Goal: Submit feedback/report problem: Provide input to the site owners about the experience or issues

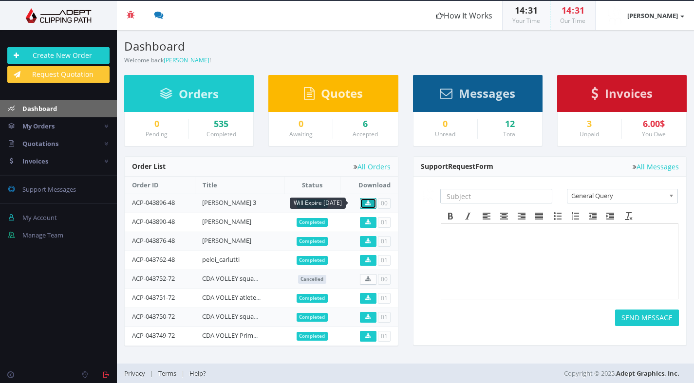
click at [367, 203] on icon at bounding box center [367, 204] width 5 height 6
click at [214, 202] on link "[PERSON_NAME] 3" at bounding box center [229, 202] width 54 height 9
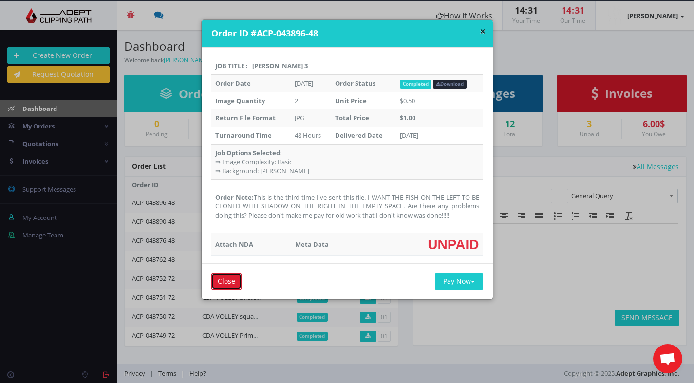
click at [225, 281] on input "Close" at bounding box center [226, 281] width 30 height 17
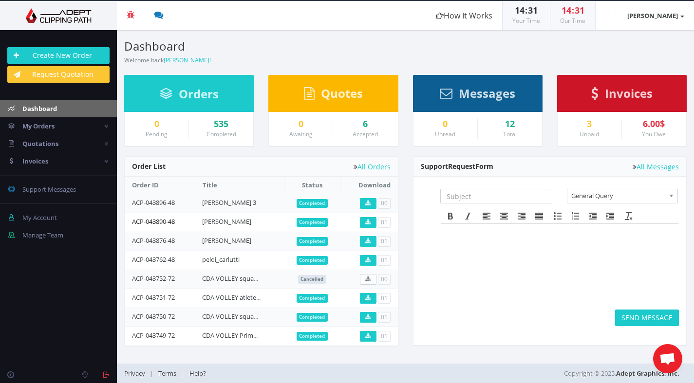
click at [149, 221] on link "ACP-043890-48" at bounding box center [153, 221] width 43 height 9
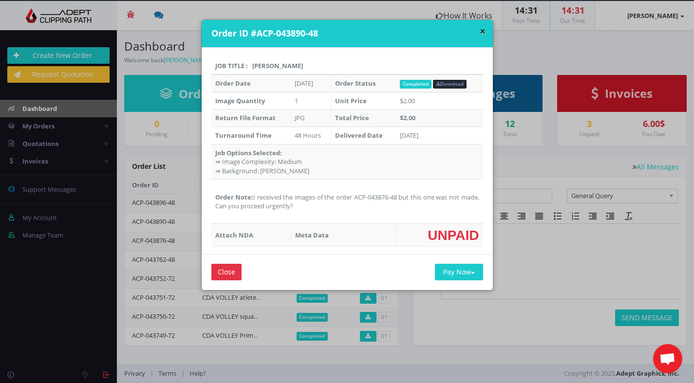
click at [183, 249] on div "× Order ID #ACP-043890-48 Job Title : [PERSON_NAME] Order Date [DATE] Order Sta…" at bounding box center [347, 191] width 694 height 383
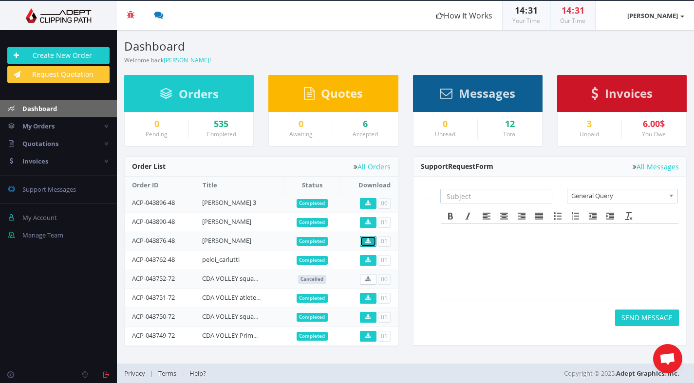
click at [366, 243] on icon at bounding box center [367, 242] width 5 height 6
click at [162, 240] on link "ACP-043876-48" at bounding box center [153, 240] width 43 height 9
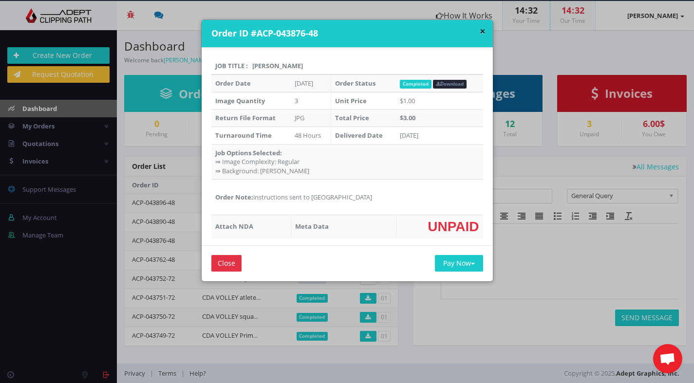
click at [539, 307] on div "× Order ID #ACP-043876-48 Job Title : [PERSON_NAME] Order Date [DATE] Order Sta…" at bounding box center [347, 191] width 694 height 383
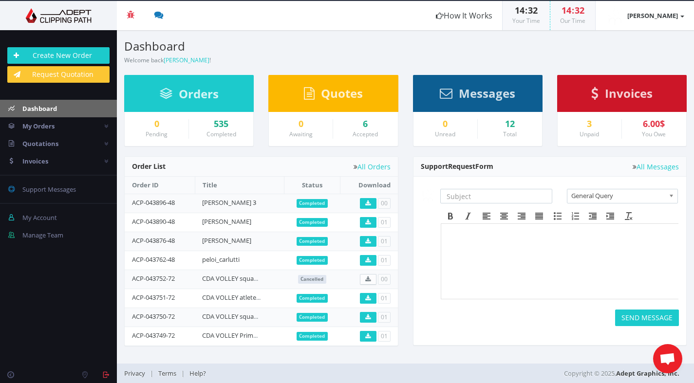
click at [576, 302] on div "SEND MESSAGE" at bounding box center [560, 267] width 254 height 118
click at [404, 312] on div "Pending Completed Due Over Due Cancelled" at bounding box center [261, 256] width 289 height 200
click at [161, 297] on link "ACP-043751-72" at bounding box center [153, 297] width 43 height 9
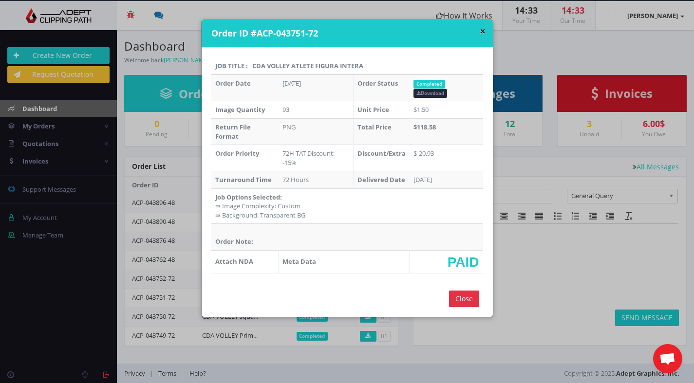
click at [480, 31] on button "×" at bounding box center [483, 31] width 6 height 10
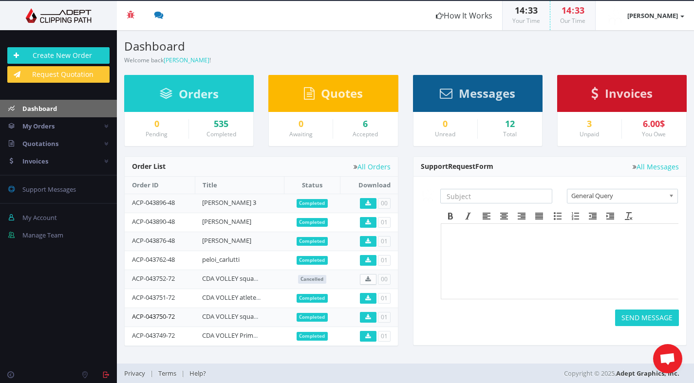
click at [157, 316] on link "ACP-043750-72" at bounding box center [153, 316] width 43 height 9
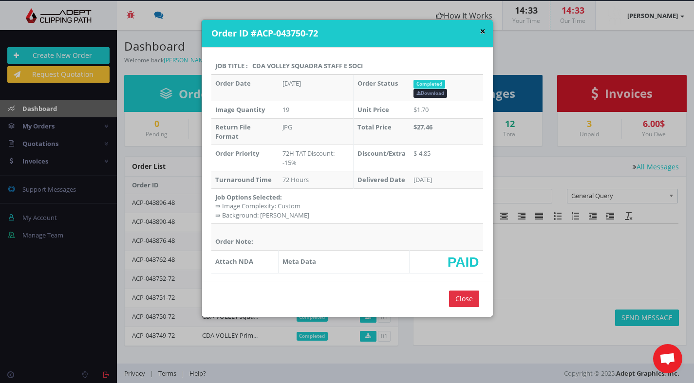
click at [482, 32] on button "×" at bounding box center [483, 31] width 6 height 10
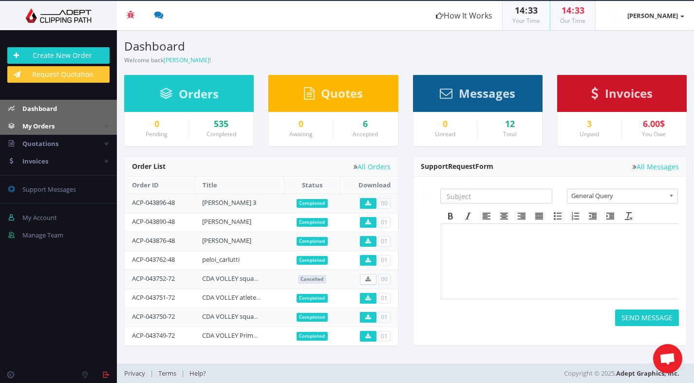
click at [49, 128] on span "My Orders" at bounding box center [38, 126] width 32 height 9
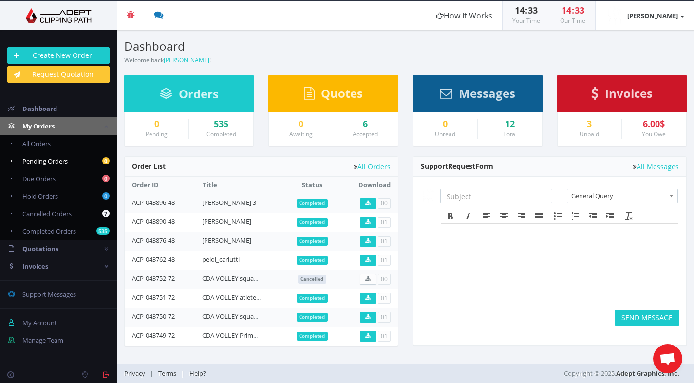
click at [54, 162] on span "Pending Orders" at bounding box center [44, 161] width 45 height 9
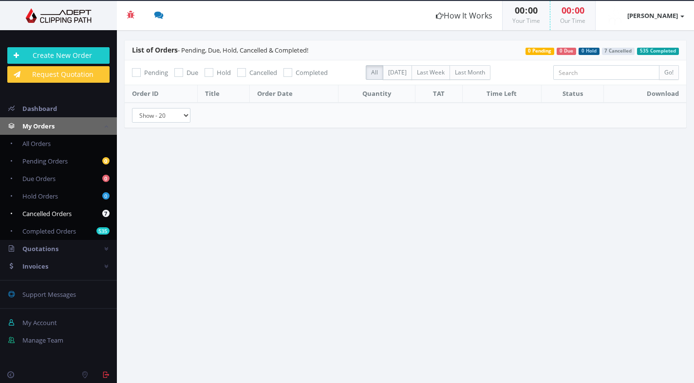
click at [58, 212] on span "Cancelled Orders" at bounding box center [46, 213] width 49 height 9
checkbox input "true"
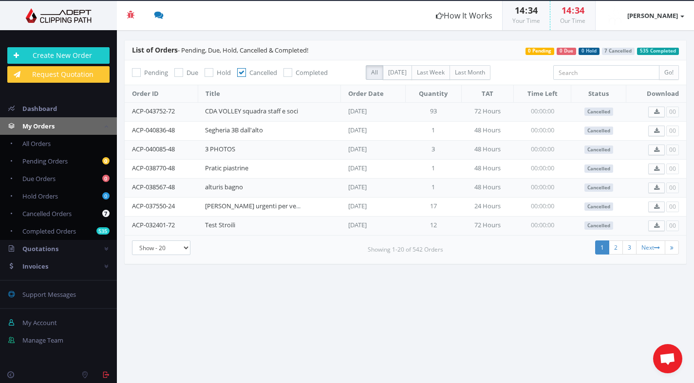
click at [178, 73] on icon at bounding box center [178, 72] width 9 height 9
click at [178, 73] on input "Due" at bounding box center [180, 73] width 6 height 6
click at [52, 145] on link "All Orders" at bounding box center [58, 144] width 117 height 18
checkbox input "false"
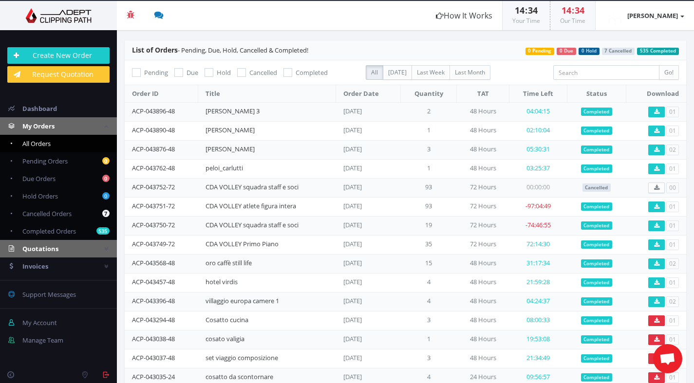
click at [59, 250] on link "Quotations" at bounding box center [58, 249] width 117 height 18
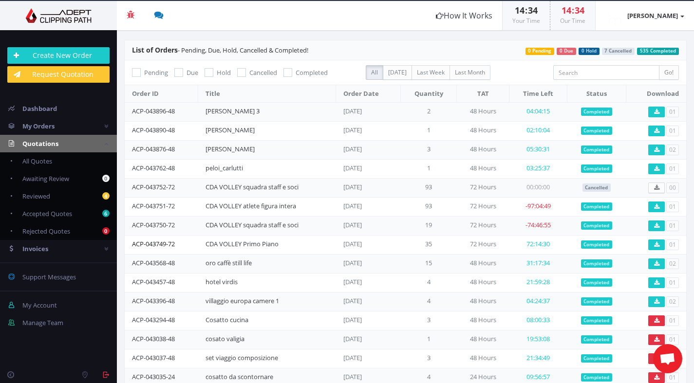
click at [164, 242] on link "ACP-043749-72" at bounding box center [153, 244] width 43 height 9
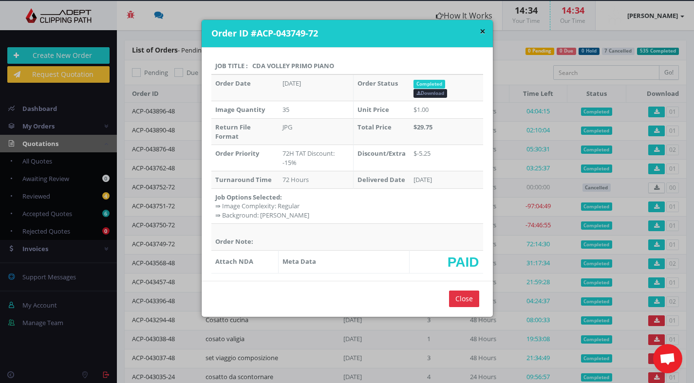
click at [475, 38] on h4 "Order ID #ACP-043749-72" at bounding box center [348, 33] width 274 height 13
click at [484, 28] on div "× Order ID #ACP-043749-72" at bounding box center [347, 34] width 291 height 28
click at [483, 29] on div "× Order ID #ACP-043749-72" at bounding box center [347, 34] width 291 height 28
click at [481, 31] on button "×" at bounding box center [483, 31] width 6 height 10
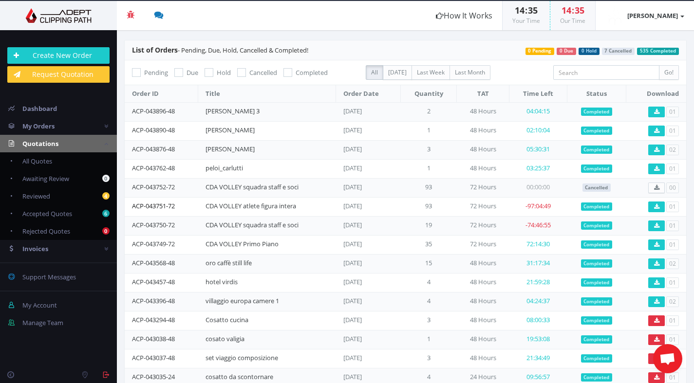
click at [160, 203] on link "ACP-043751-72" at bounding box center [153, 206] width 43 height 9
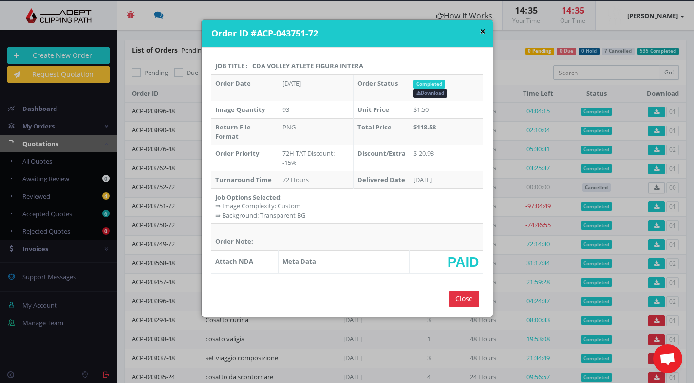
click at [481, 31] on button "×" at bounding box center [483, 31] width 6 height 10
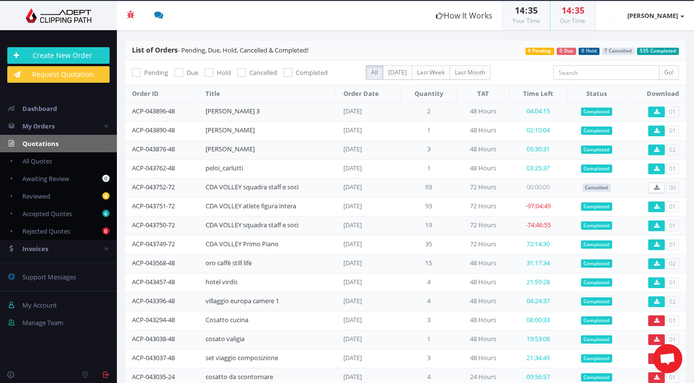
click at [667, 358] on span "Aprire la chat" at bounding box center [667, 360] width 16 height 14
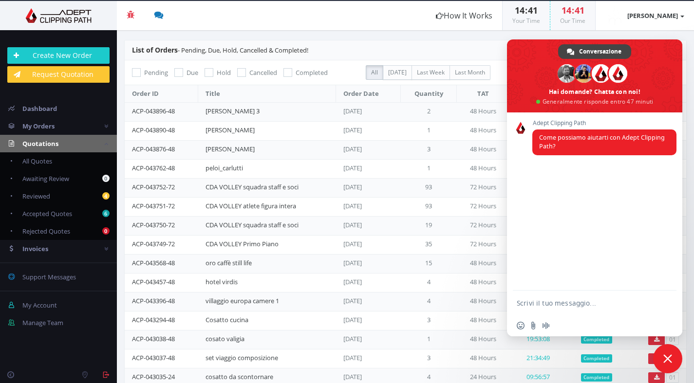
click at [670, 361] on span "Chiudere la chat" at bounding box center [667, 359] width 9 height 9
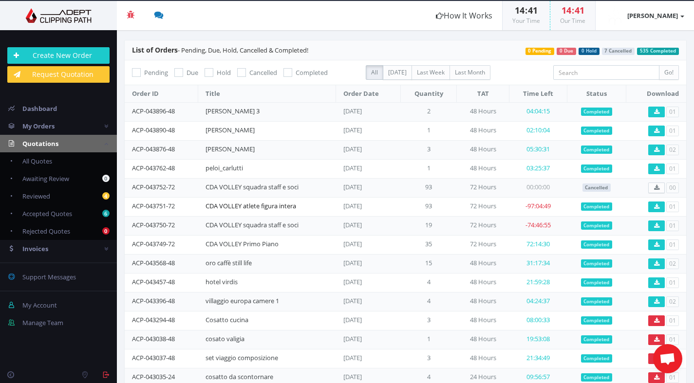
click at [296, 207] on link "CDA VOLLEY atlete figura intera" at bounding box center [251, 206] width 91 height 9
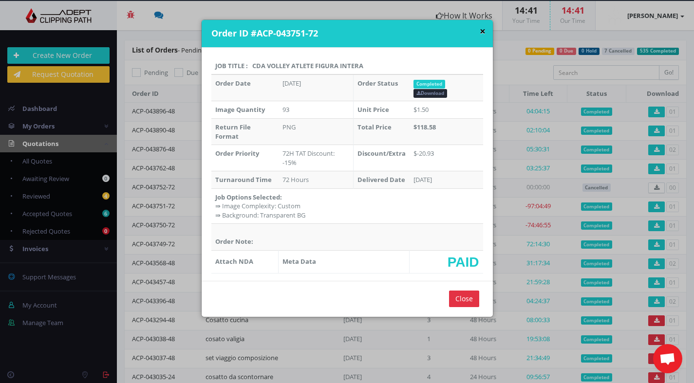
click at [480, 31] on button "×" at bounding box center [483, 31] width 6 height 10
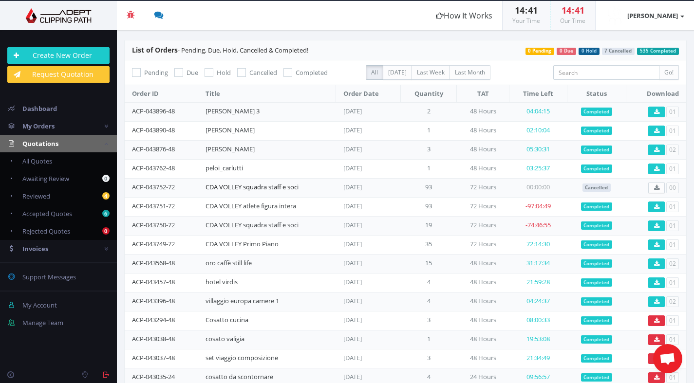
click at [294, 187] on link "CDA VOLLEY squadra staff e soci" at bounding box center [252, 187] width 93 height 9
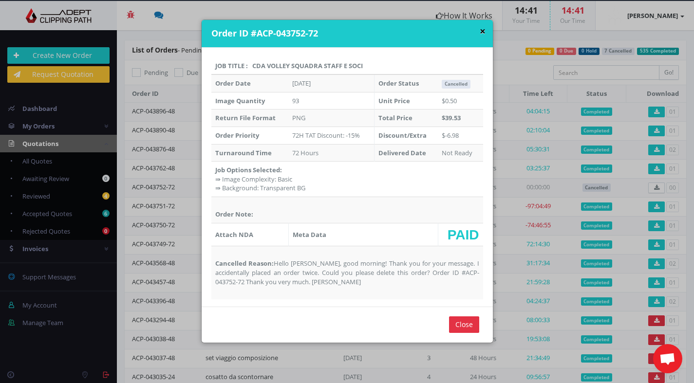
click at [480, 32] on button "×" at bounding box center [483, 31] width 6 height 10
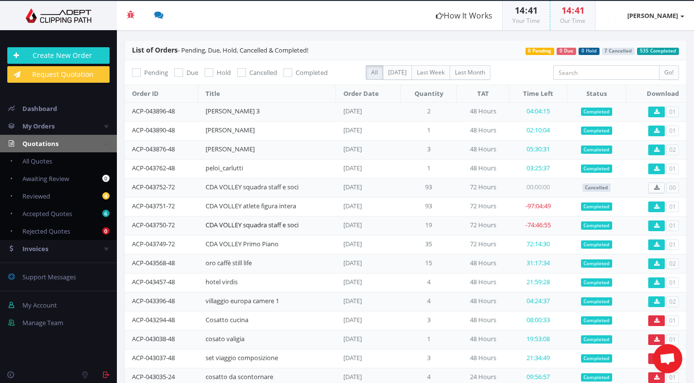
click at [260, 223] on link "CDA VOLLEY squadra staff e soci" at bounding box center [252, 225] width 93 height 9
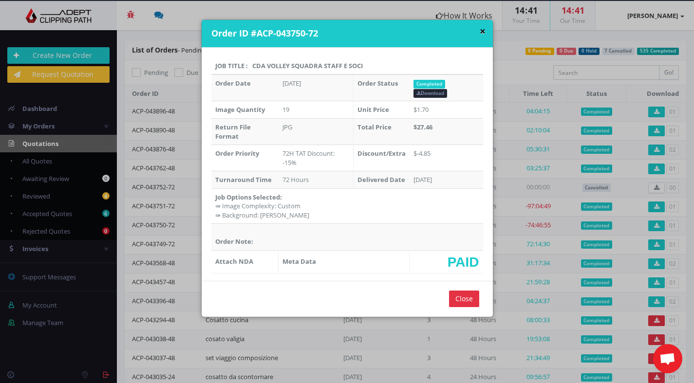
click at [481, 31] on button "×" at bounding box center [483, 31] width 6 height 10
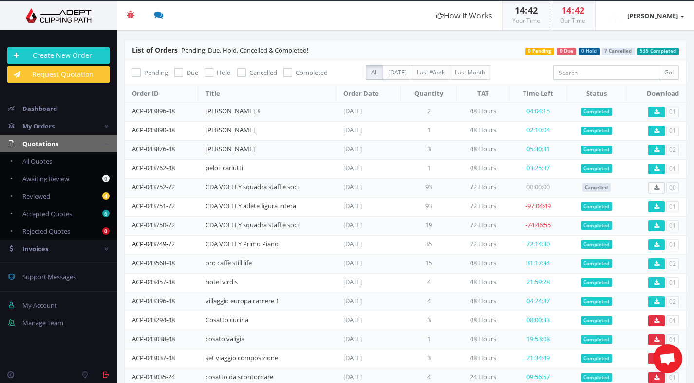
click at [169, 244] on link "ACP-043749-72" at bounding box center [153, 244] width 43 height 9
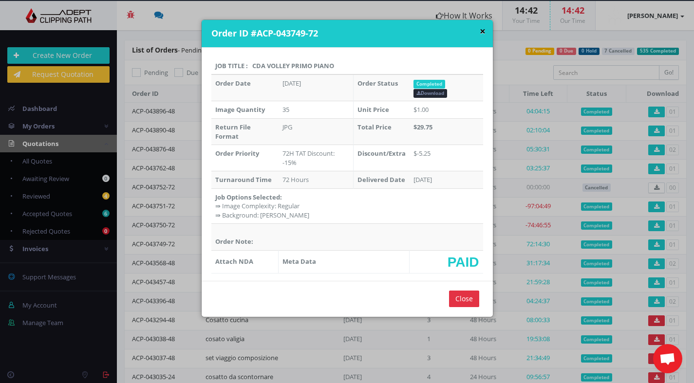
click at [480, 30] on button "×" at bounding box center [483, 31] width 6 height 10
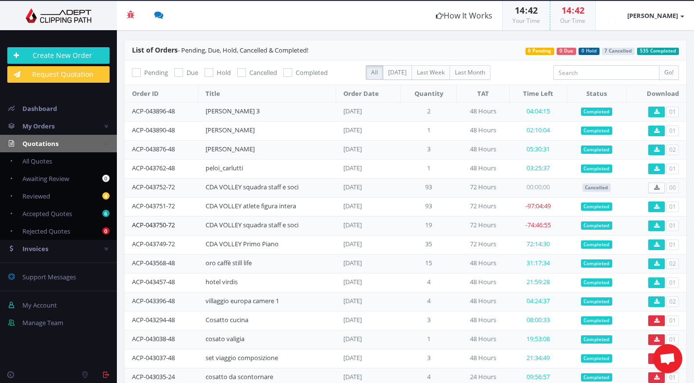
click at [172, 226] on link "ACP-043750-72" at bounding box center [153, 225] width 43 height 9
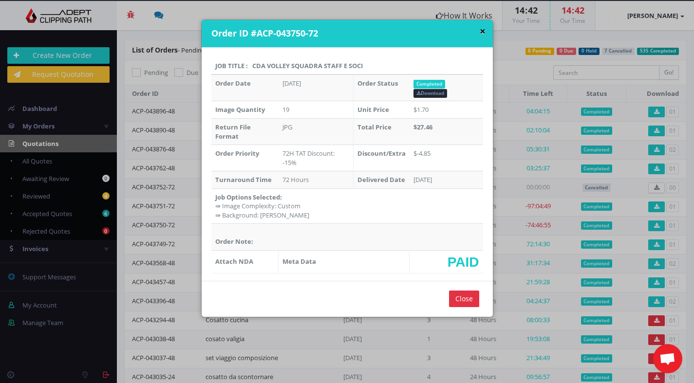
click at [480, 28] on button "×" at bounding box center [483, 31] width 6 height 10
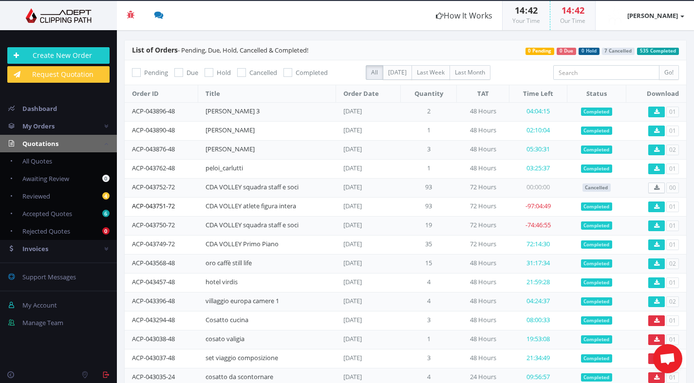
click at [170, 205] on link "ACP-043751-72" at bounding box center [153, 206] width 43 height 9
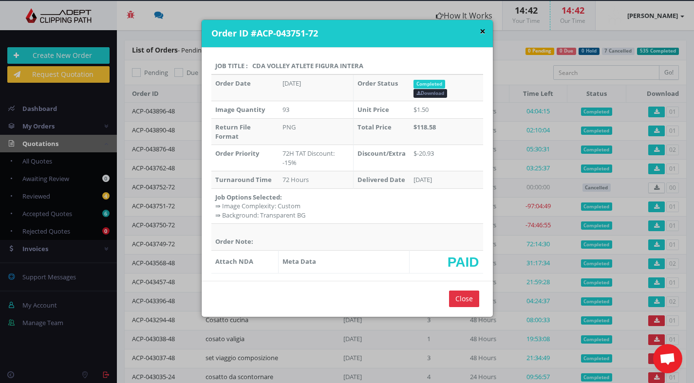
click at [480, 31] on button "×" at bounding box center [483, 31] width 6 height 10
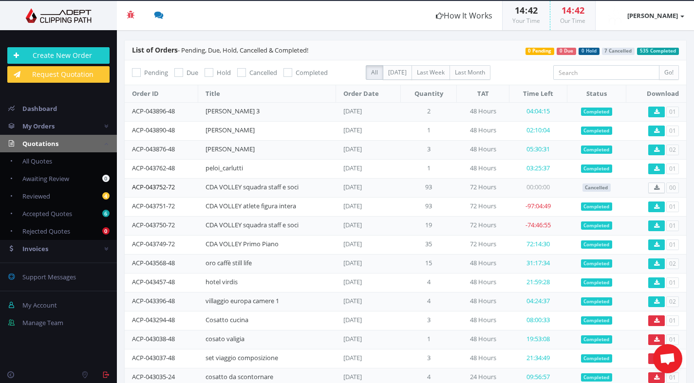
click at [172, 186] on link "ACP-043752-72" at bounding box center [153, 187] width 43 height 9
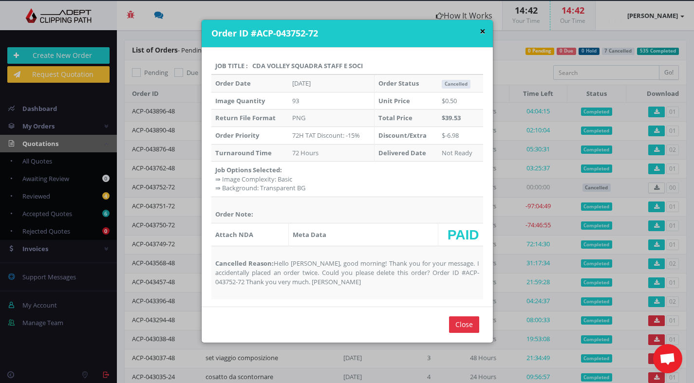
click at [480, 32] on button "×" at bounding box center [483, 31] width 6 height 10
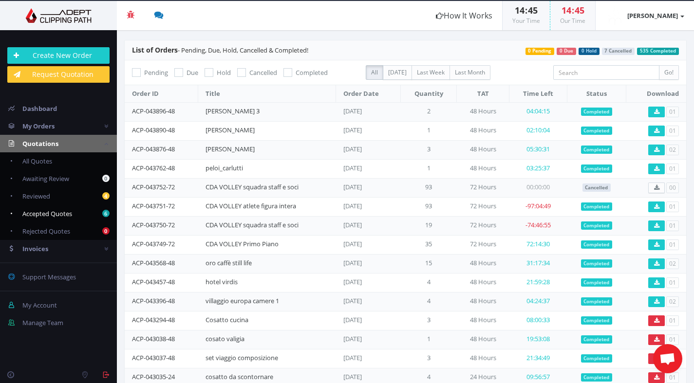
click at [51, 215] on span "Accepted Quotes" at bounding box center [47, 213] width 50 height 9
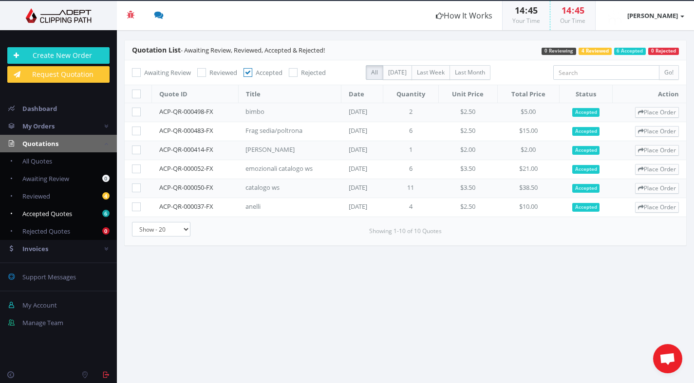
click at [46, 214] on span "Accepted Quotes" at bounding box center [47, 213] width 50 height 9
click at [43, 161] on span "All Quotes" at bounding box center [37, 161] width 30 height 9
checkbox input "false"
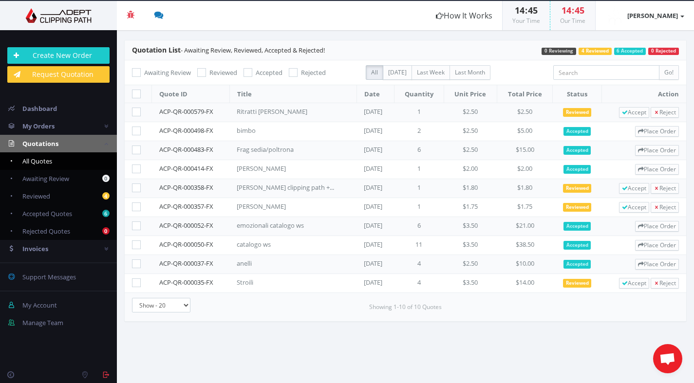
click at [665, 356] on span "Aprire la chat" at bounding box center [667, 360] width 16 height 14
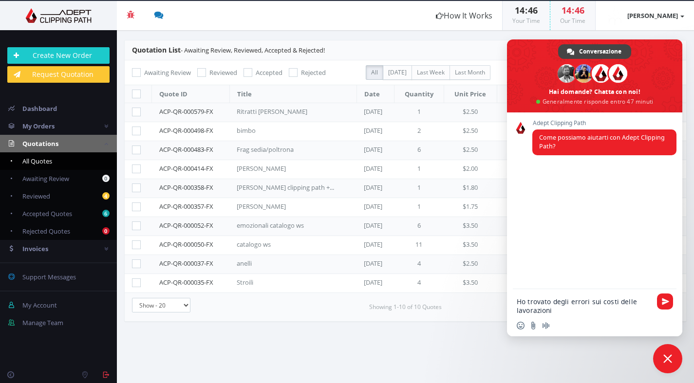
drag, startPoint x: 560, startPoint y: 312, endPoint x: 510, endPoint y: 300, distance: 51.5
click at [510, 300] on div "Ho trovato degli errori sui costi delle lavorazioni" at bounding box center [594, 303] width 175 height 28
click at [552, 316] on div "Inserisci una emoji Invia un file Registra un messaggio audio" at bounding box center [594, 325] width 175 height 21
drag, startPoint x: 557, startPoint y: 312, endPoint x: 516, endPoint y: 302, distance: 41.5
click at [516, 302] on div "Ho trovato degli errori sui costi delle lavorazioni" at bounding box center [594, 303] width 175 height 28
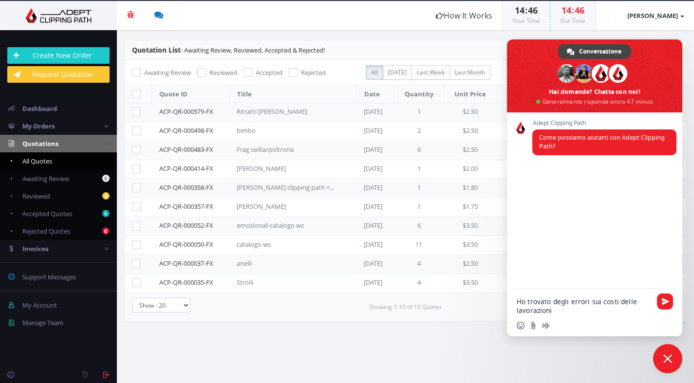
paste textarea "I found some errors on the costs of the work"
type textarea "I found some errors on the costs of the work"
click at [664, 300] on span "Inviare" at bounding box center [665, 301] width 7 height 7
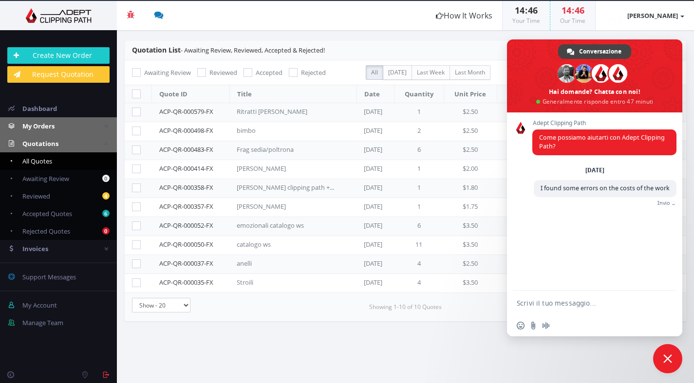
click at [50, 125] on span "My Orders" at bounding box center [38, 126] width 32 height 9
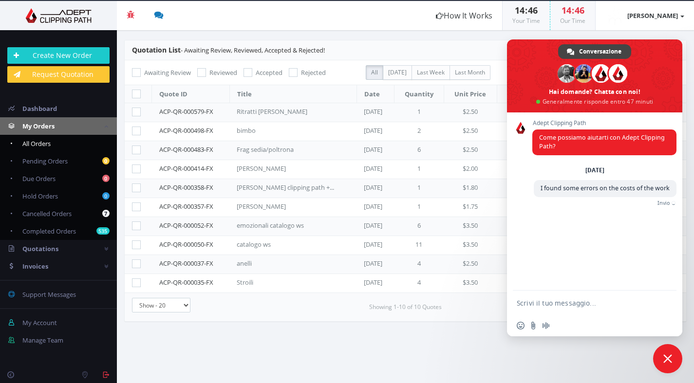
click at [56, 146] on link "All Orders" at bounding box center [58, 144] width 117 height 18
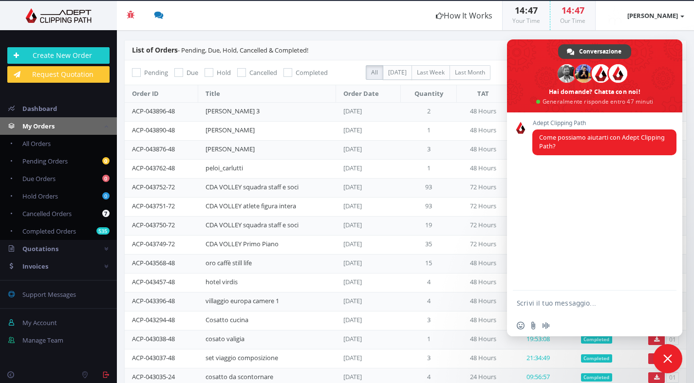
click at [665, 356] on span "Chiudere la chat" at bounding box center [667, 359] width 9 height 9
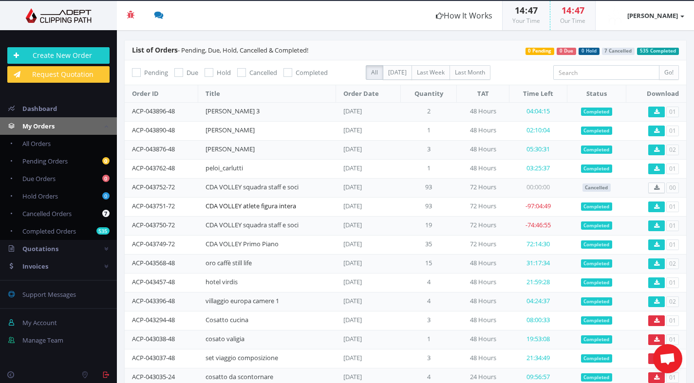
click at [263, 206] on link "CDA VOLLEY atlete figura intera" at bounding box center [251, 206] width 91 height 9
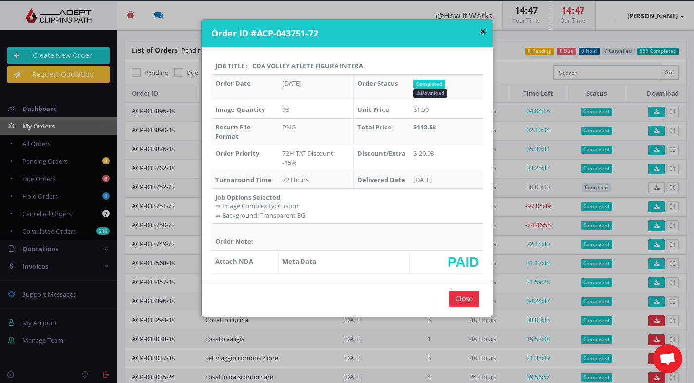
click at [480, 32] on button "×" at bounding box center [483, 31] width 6 height 10
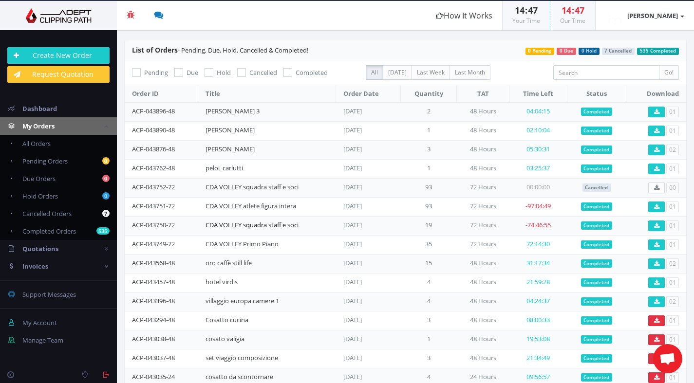
click at [269, 224] on link "CDA VOLLEY squadra staff e soci" at bounding box center [252, 225] width 93 height 9
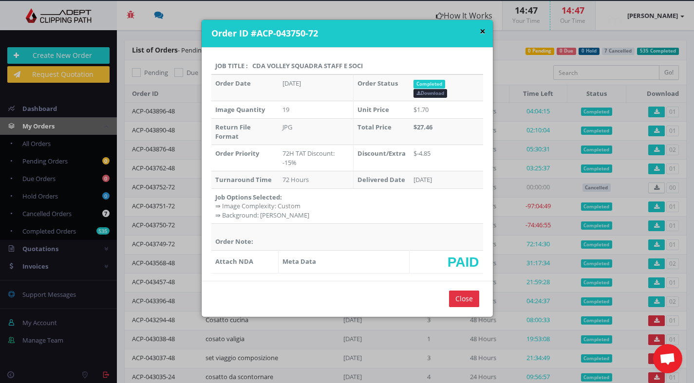
click at [480, 33] on button "×" at bounding box center [483, 31] width 6 height 10
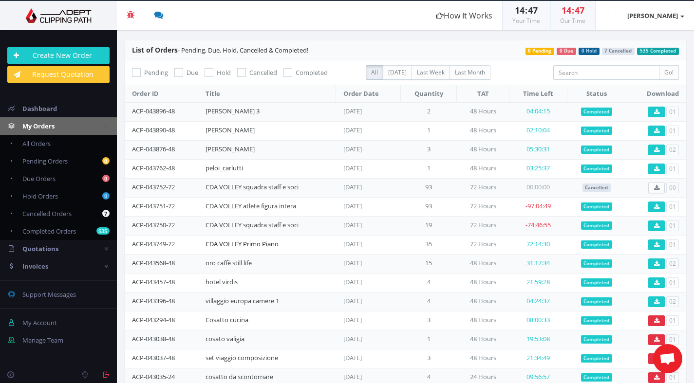
click at [277, 243] on link "CDA VOLLEY Primo Piano" at bounding box center [242, 244] width 73 height 9
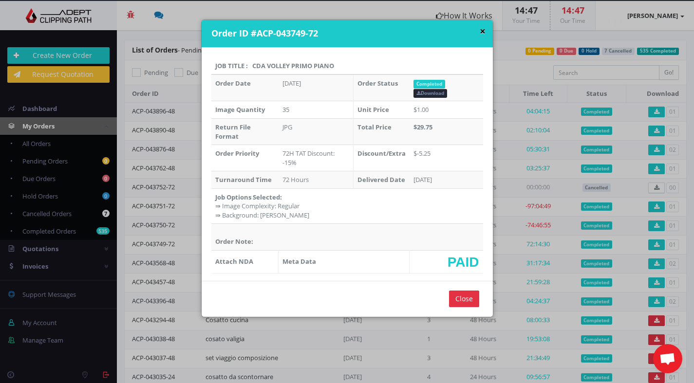
click at [480, 31] on button "×" at bounding box center [483, 31] width 6 height 10
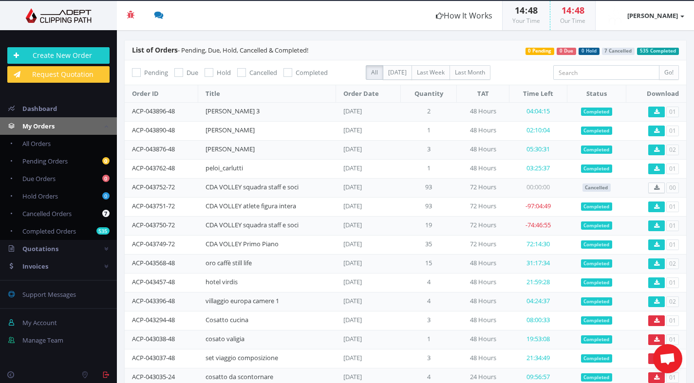
click at [669, 358] on span "Aprire la chat" at bounding box center [667, 360] width 16 height 14
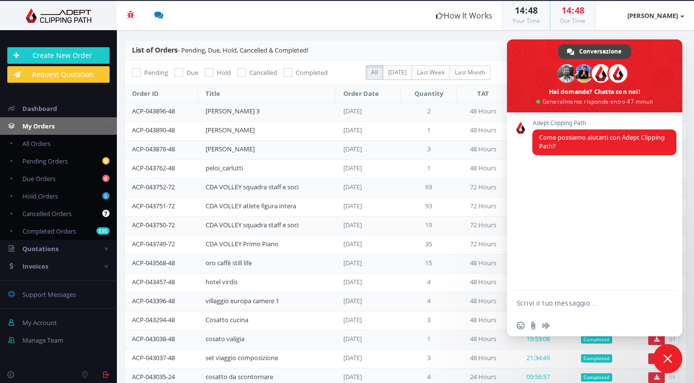
click at [532, 303] on textarea "Scrivi il tuo messaggio..." at bounding box center [584, 303] width 134 height 9
paste textarea "I found some errors on the costs of the work"
type textarea "I found some errors on the costs of the work"
click at [662, 300] on span "Inviare" at bounding box center [665, 301] width 7 height 7
click at [533, 326] on input "Invia un file" at bounding box center [533, 326] width 8 height 8
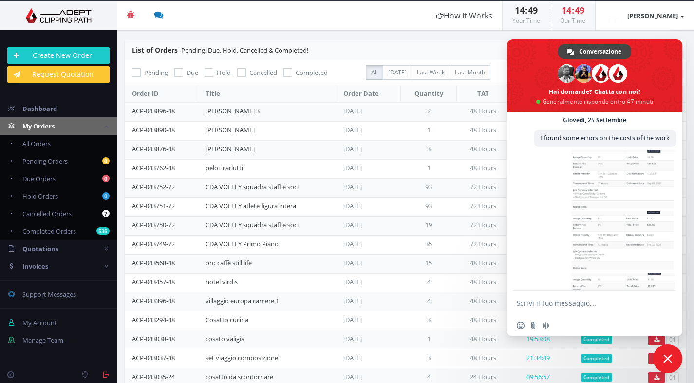
scroll to position [112, 0]
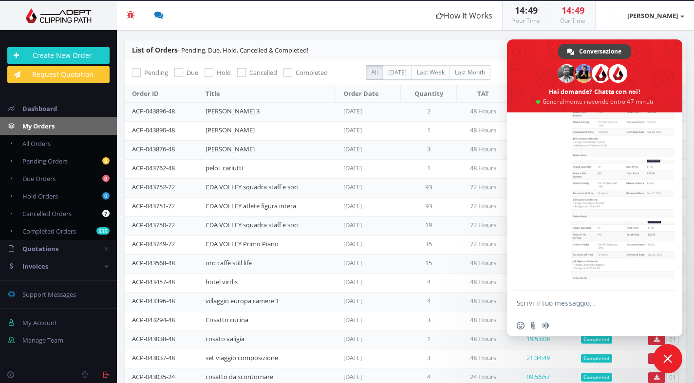
click at [552, 304] on textarea "Scrivi il tuo messaggio..." at bounding box center [584, 303] width 134 height 9
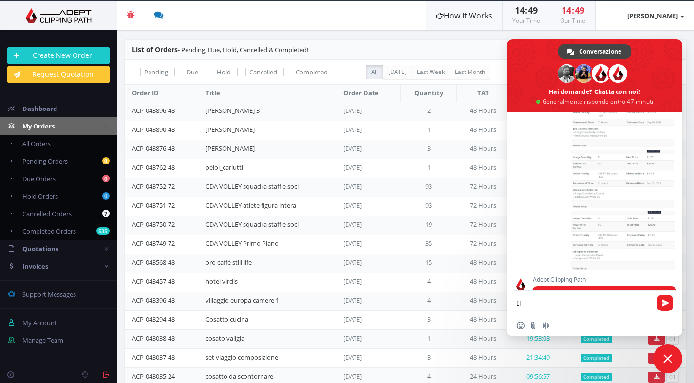
scroll to position [193, 0]
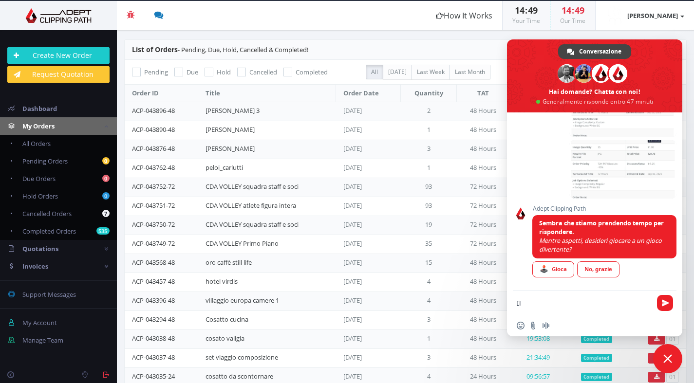
click at [548, 303] on textarea "Il" at bounding box center [584, 303] width 134 height 9
paste textarea "The quote was €1.00 for each file"
type textarea "IlThe quote was €1.00 for each file"
click at [665, 303] on span "Inviare" at bounding box center [665, 303] width 7 height 7
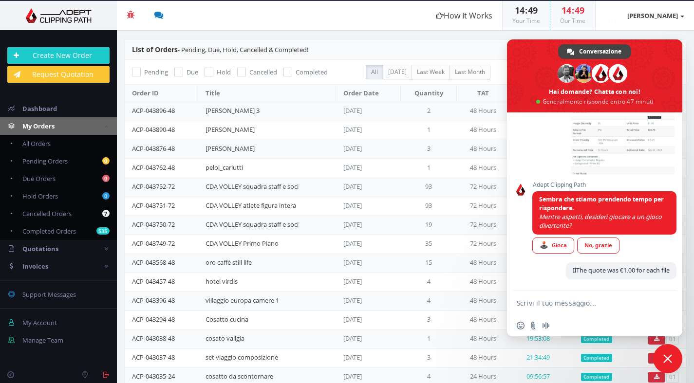
scroll to position [217, 0]
click at [282, 126] on div "[PERSON_NAME]" at bounding box center [254, 129] width 97 height 9
click at [664, 359] on span "Chiudere la chat" at bounding box center [667, 359] width 9 height 9
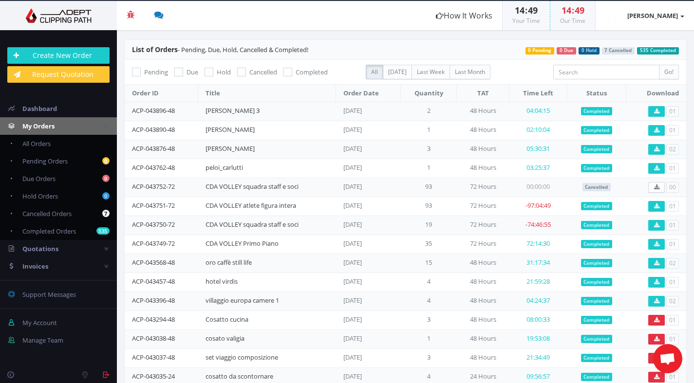
scroll to position [0, 0]
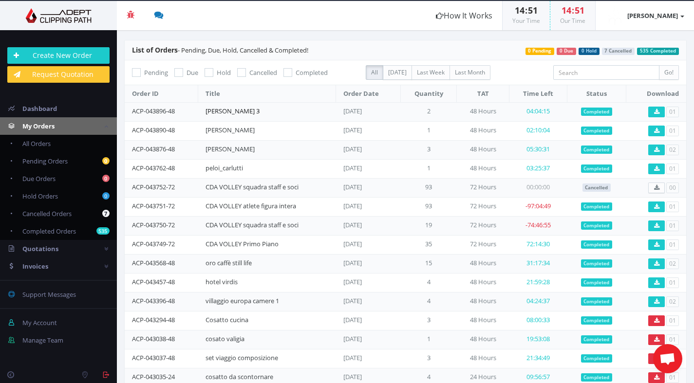
click at [224, 112] on link "[PERSON_NAME] 3" at bounding box center [233, 111] width 54 height 9
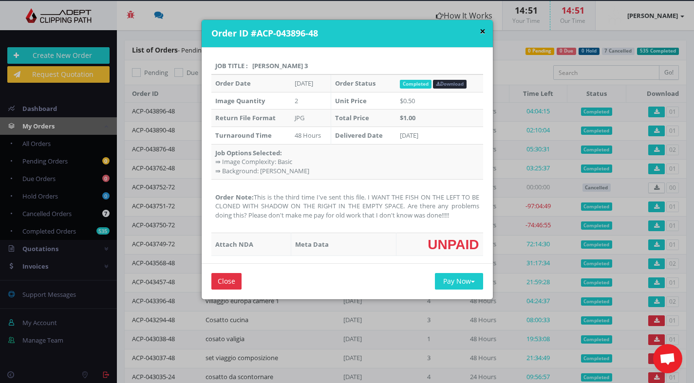
click at [480, 30] on button "×" at bounding box center [483, 31] width 6 height 10
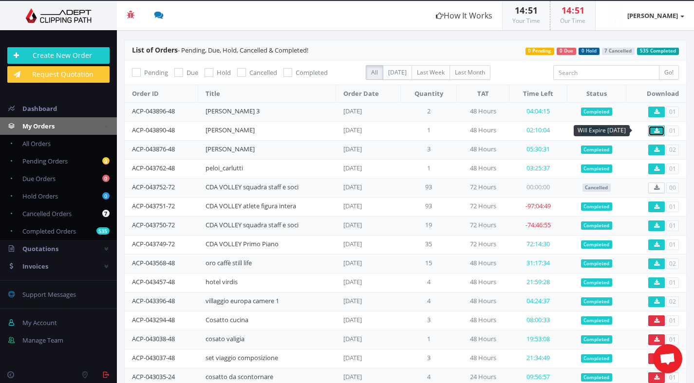
click at [654, 132] on icon at bounding box center [656, 131] width 5 height 6
click at [163, 130] on link "ACP-043890-48" at bounding box center [153, 130] width 43 height 9
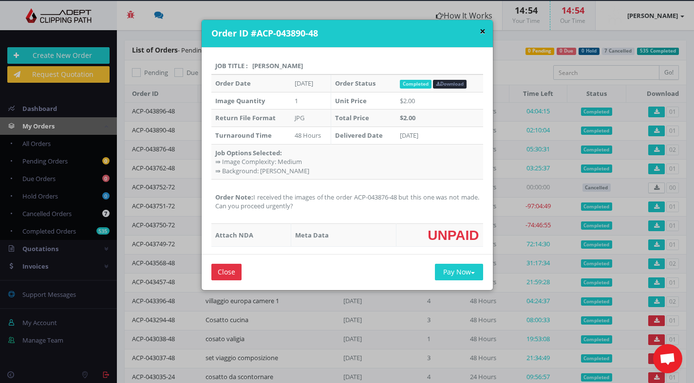
click at [480, 31] on button "×" at bounding box center [483, 31] width 6 height 10
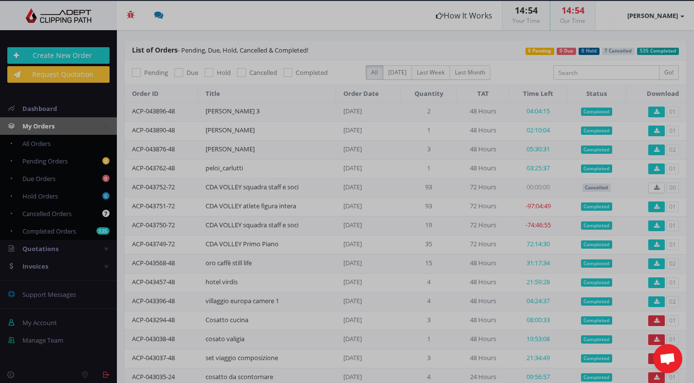
click at [479, 31] on form "× Order ID #ACP-043890-48 Job Title : alla diga Order Date Sep 24, 2025 Order S…" at bounding box center [347, 87] width 291 height 270
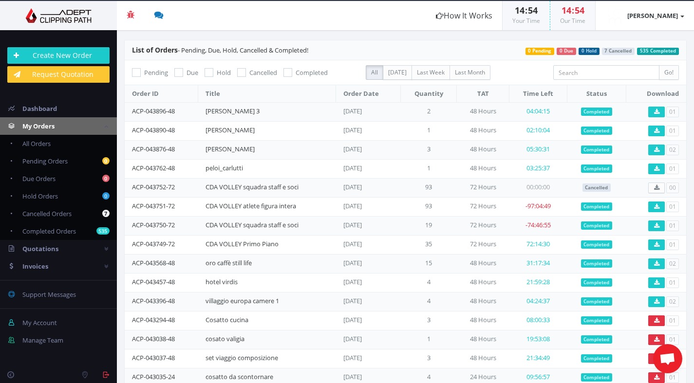
click at [668, 351] on span "Aprire la chat" at bounding box center [667, 358] width 29 height 29
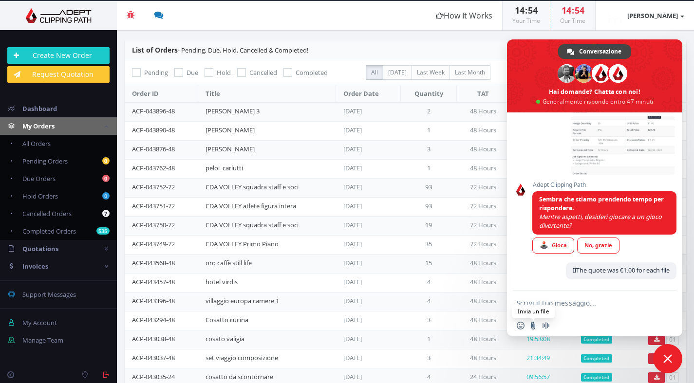
click at [532, 326] on input "Invia un file" at bounding box center [533, 326] width 8 height 8
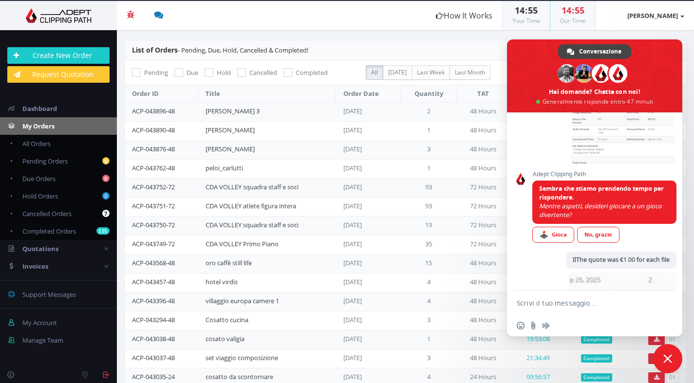
scroll to position [279, 0]
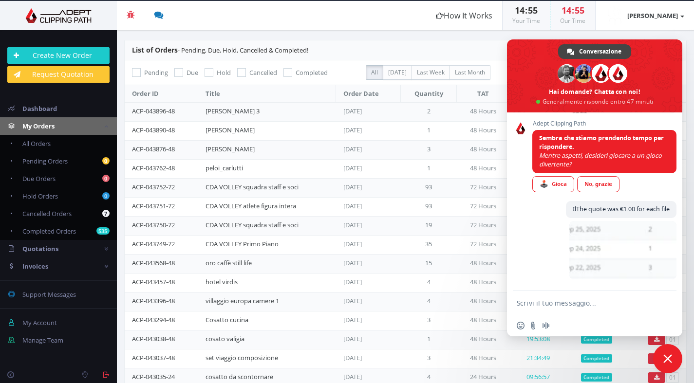
click at [532, 304] on textarea "Scrivi il tuo messaggio..." at bounding box center [584, 303] width 134 height 9
paste textarea "In this case I sent you the files 3 times because they had not been processed, …"
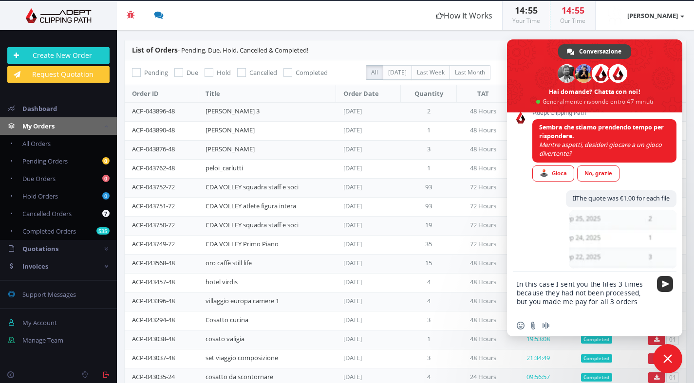
type textarea "In this case I sent you the files 3 times because they had not been processed, …"
click at [666, 288] on span "Inviare" at bounding box center [665, 284] width 16 height 16
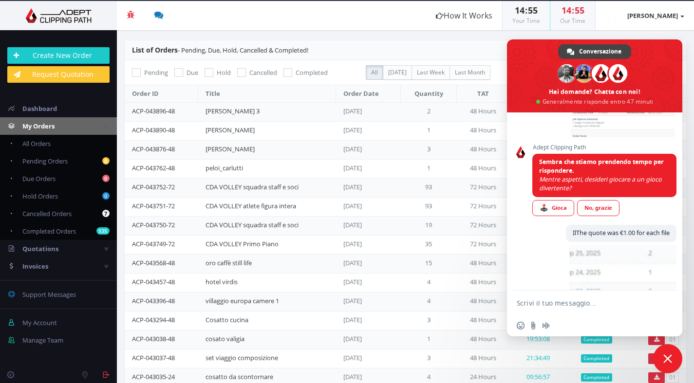
scroll to position [249, 0]
